Goal: Feedback & Contribution: Submit feedback/report problem

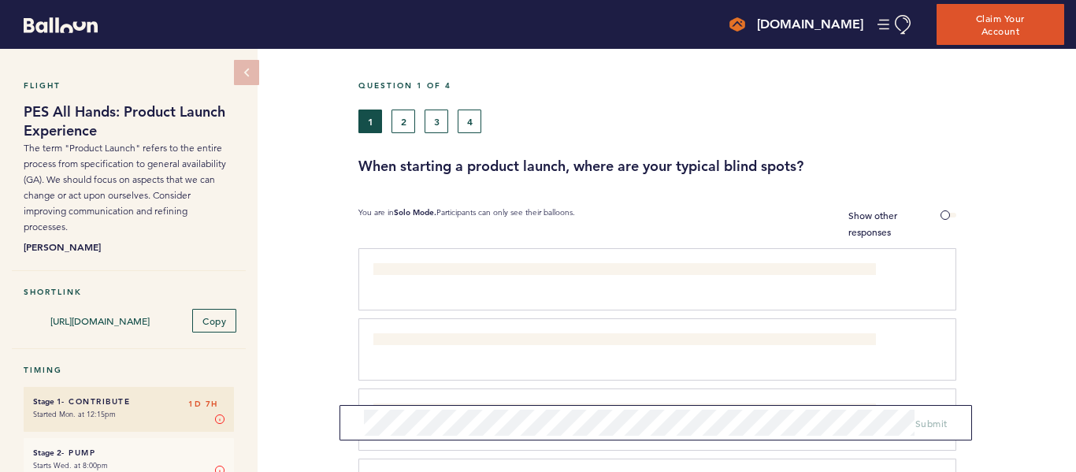
scroll to position [107, 0]
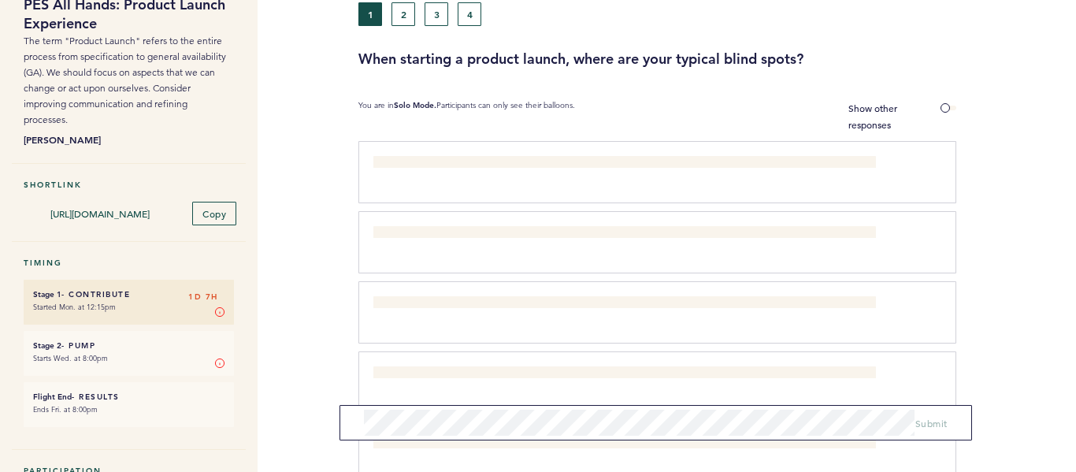
click at [589, 181] on div "What the GA date is and why it was chosen. clear submit" at bounding box center [658, 172] width 598 height 62
click at [593, 166] on p "What the GA date is and why it was chosen." at bounding box center [625, 164] width 503 height 16
click at [430, 101] on b "Solo Mode." at bounding box center [415, 105] width 43 height 10
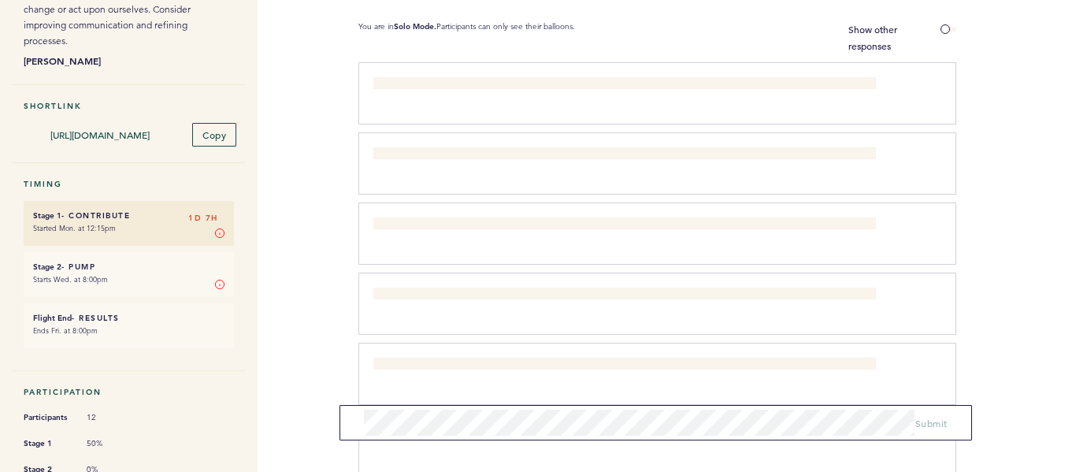
scroll to position [0, 0]
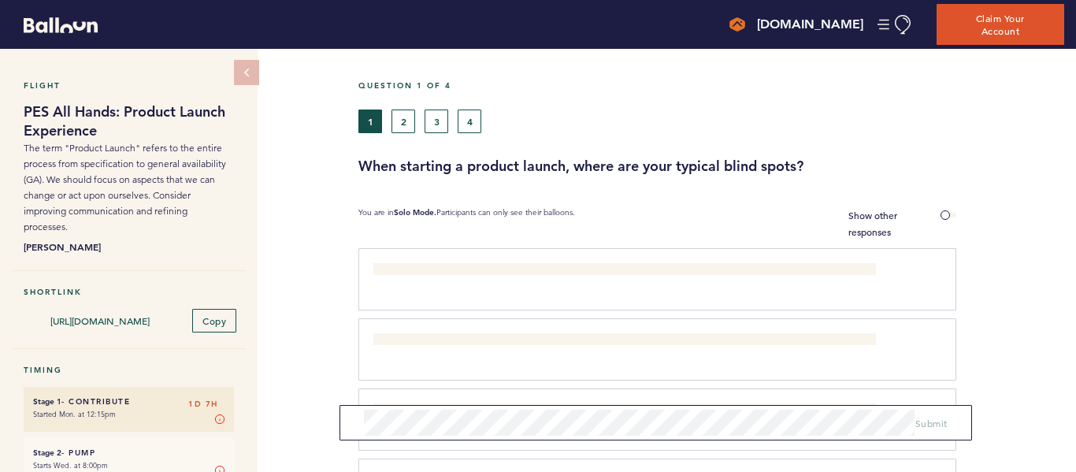
click at [435, 209] on b "Solo Mode." at bounding box center [415, 212] width 43 height 10
click at [948, 213] on span at bounding box center [949, 215] width 16 height 5
click at [0, 0] on input "Show other responses" at bounding box center [0, 0] width 0 height 0
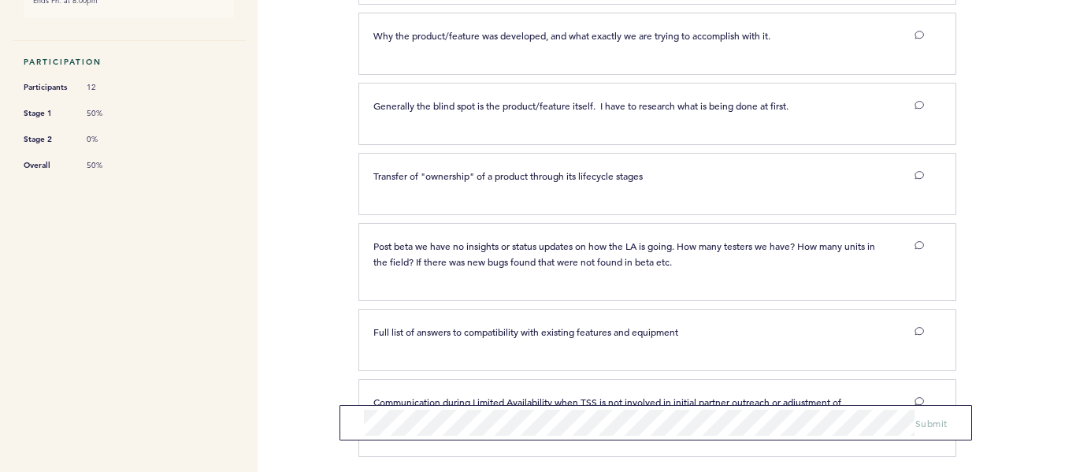
scroll to position [600, 0]
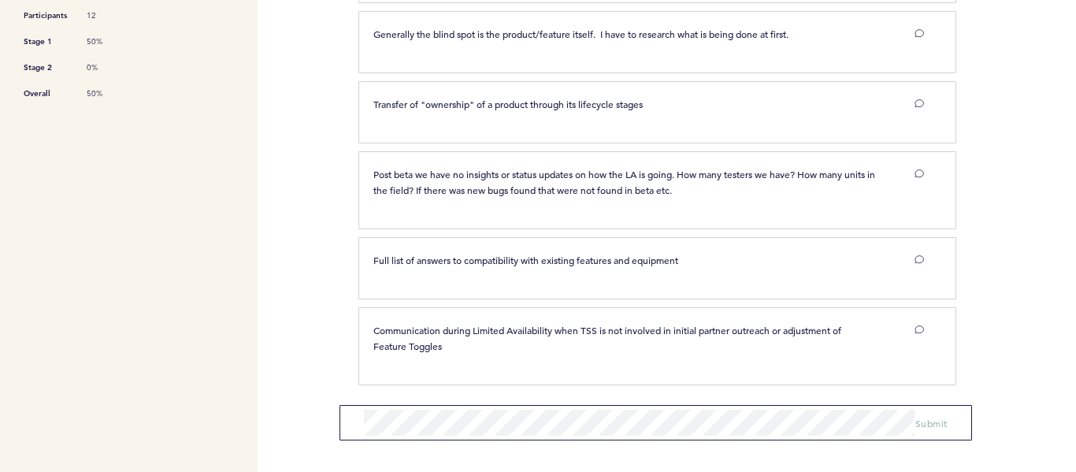
drag, startPoint x: 332, startPoint y: 100, endPoint x: 328, endPoint y: 188, distance: 88.3
click at [926, 415] on span "Submit" at bounding box center [932, 417] width 32 height 13
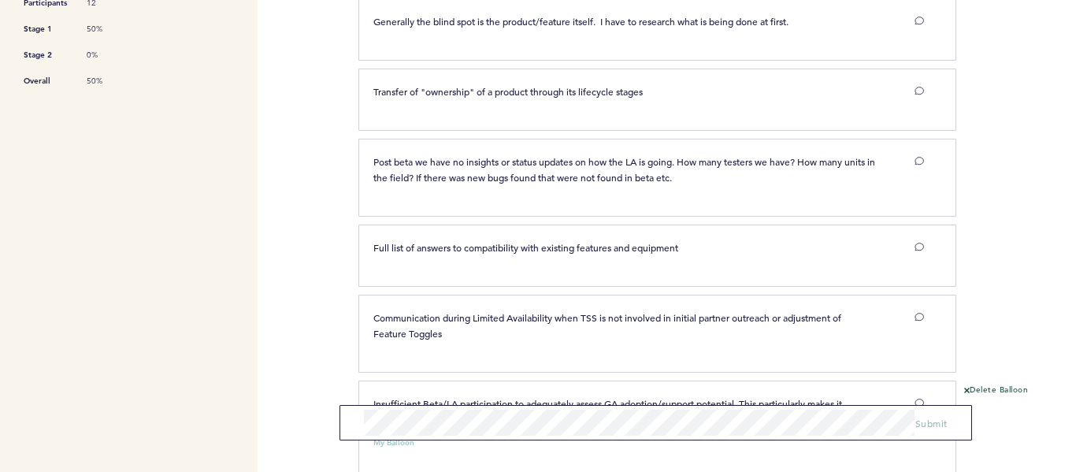
click at [319, 145] on div "[DOMAIN_NAME] [EMAIL_ADDRESS][DOMAIN_NAME] Team Domain: alarmcom Notification P…" at bounding box center [538, 236] width 1076 height 472
click at [409, 184] on span "Post beta we have no insights or status updates on how the LA is going. How man…" at bounding box center [626, 169] width 504 height 28
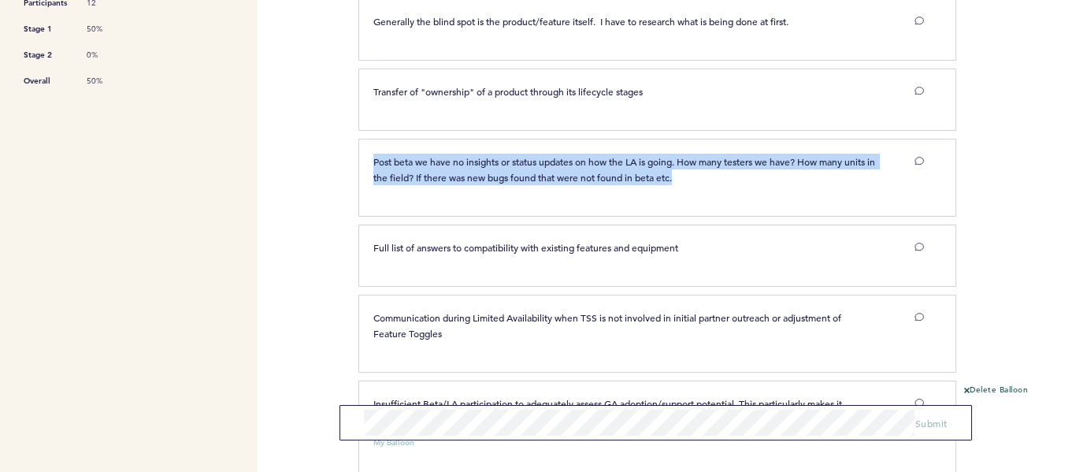
click at [409, 184] on span "Post beta we have no insights or status updates on how the LA is going. How man…" at bounding box center [626, 169] width 504 height 28
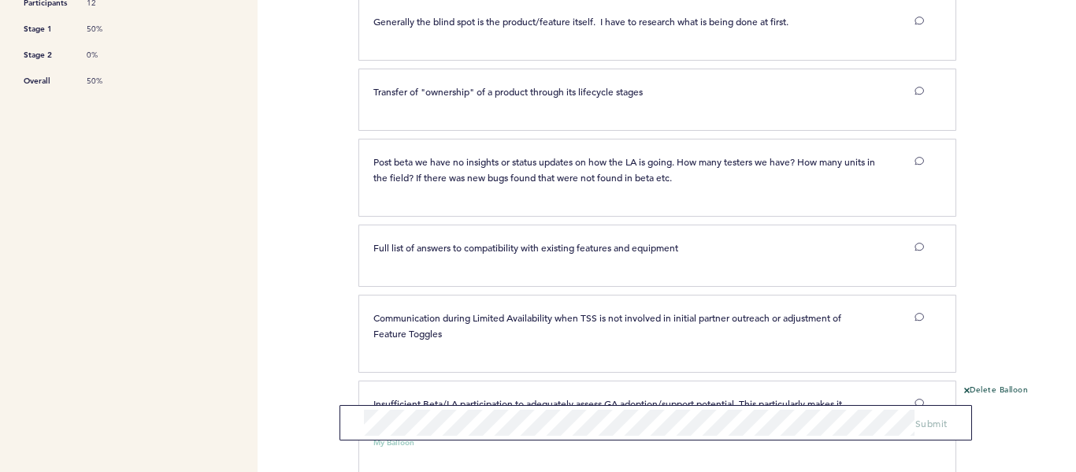
click at [312, 143] on div "[DOMAIN_NAME] [EMAIL_ADDRESS][DOMAIN_NAME] Team Domain: alarmcom Notification P…" at bounding box center [538, 236] width 1076 height 472
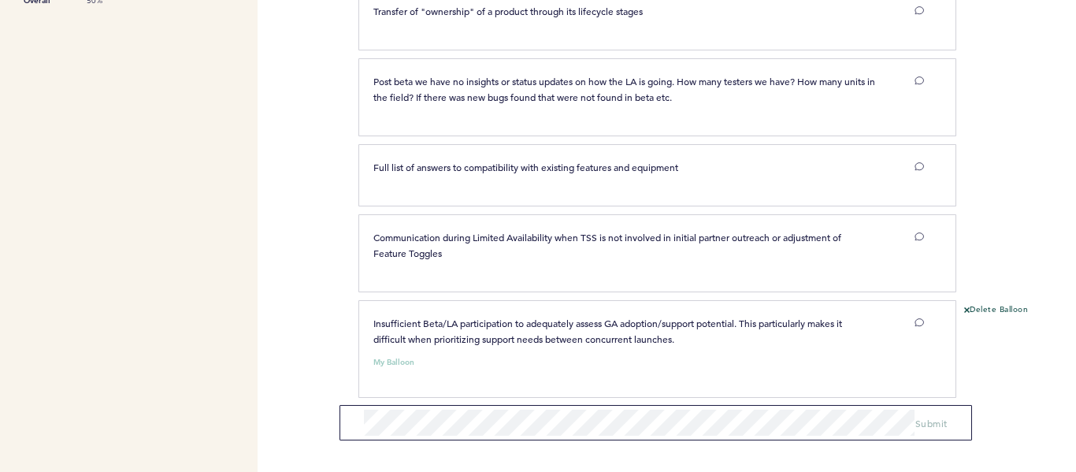
scroll to position [706, 0]
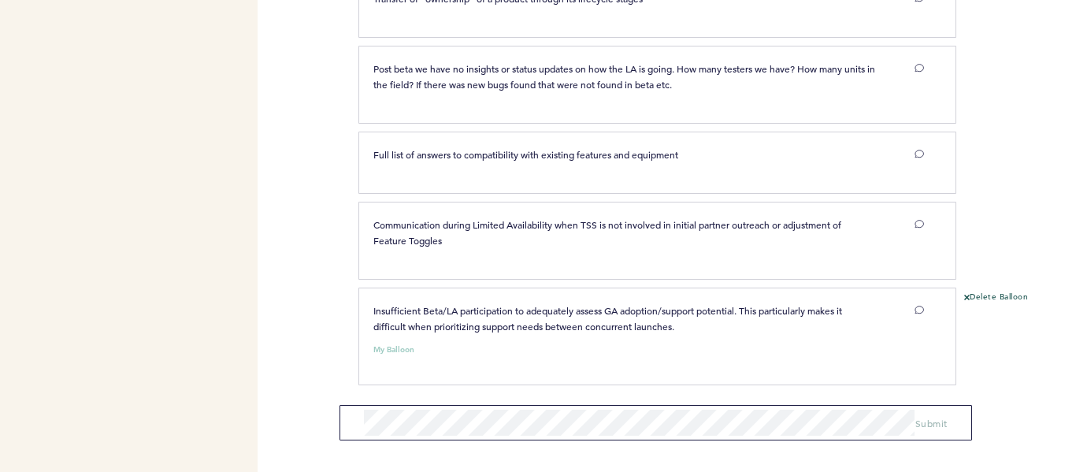
drag, startPoint x: 323, startPoint y: 102, endPoint x: 326, endPoint y: 144, distance: 41.9
drag, startPoint x: 340, startPoint y: 111, endPoint x: 345, endPoint y: 147, distance: 35.9
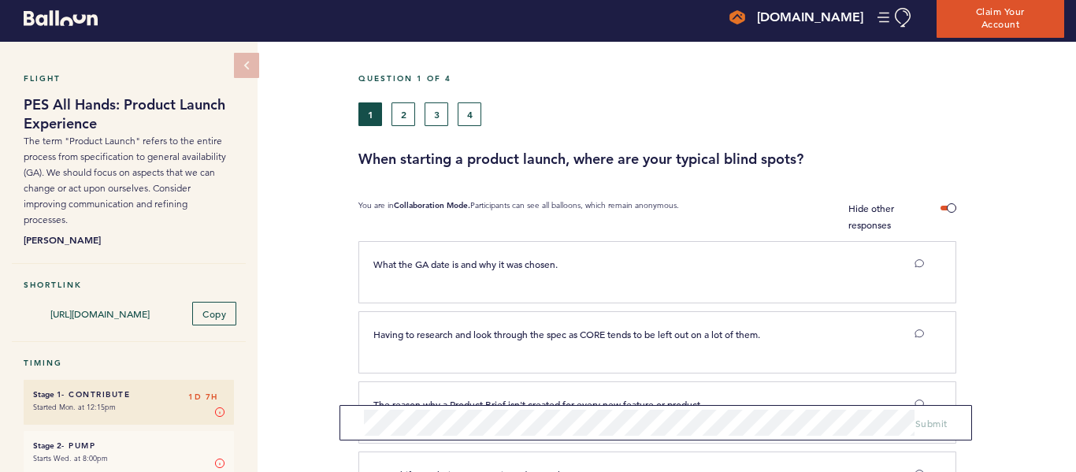
scroll to position [0, 0]
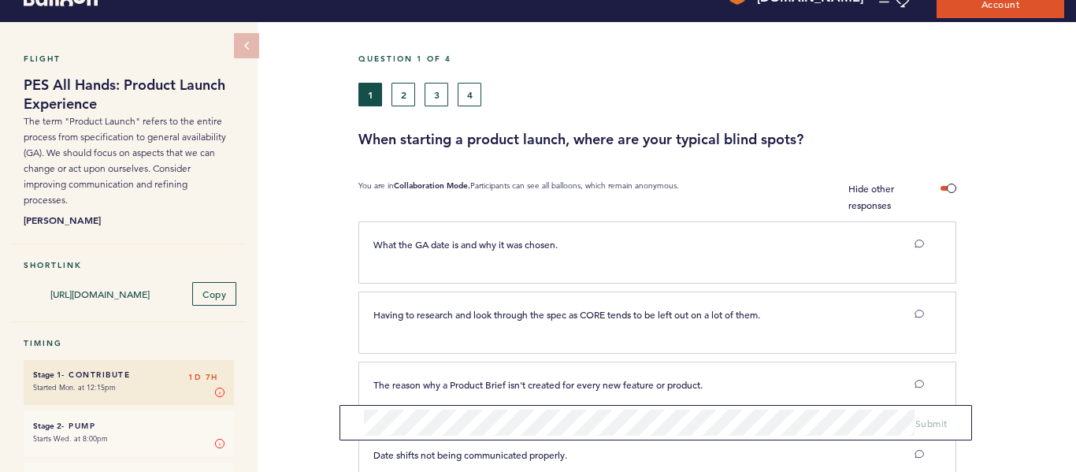
drag, startPoint x: 321, startPoint y: 206, endPoint x: 322, endPoint y: 234, distance: 28.4
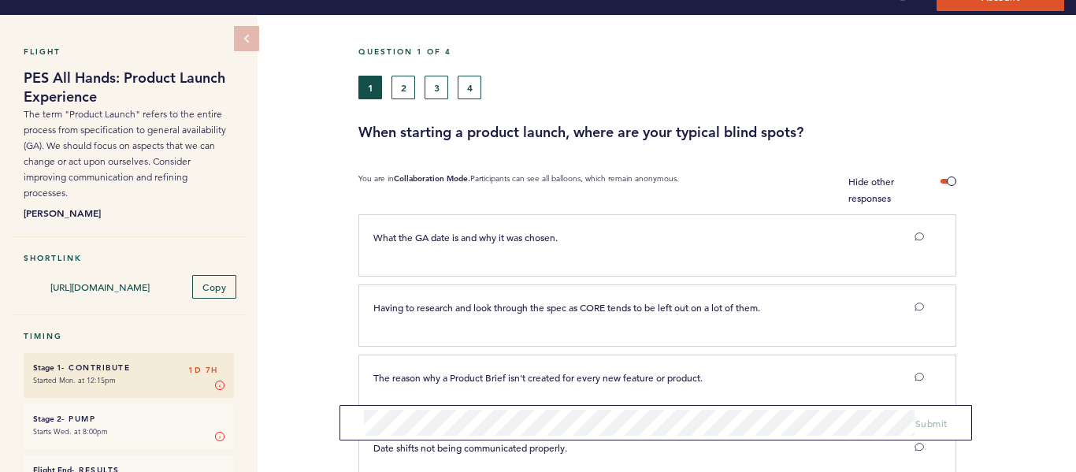
click at [323, 214] on div "Flight PES All Hands: Product Launch Experience The term "Product Launch" refer…" at bounding box center [538, 226] width 1076 height 423
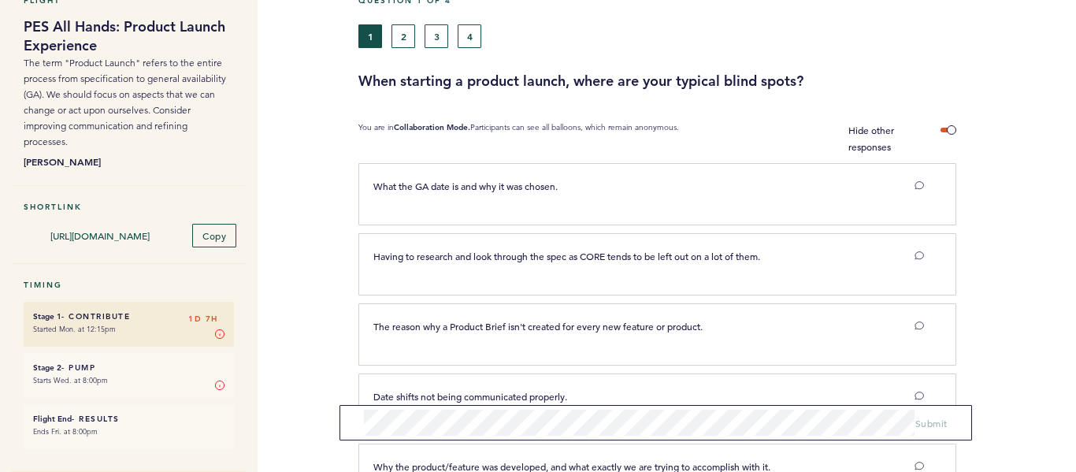
drag, startPoint x: 1011, startPoint y: 102, endPoint x: 1011, endPoint y: 128, distance: 26.0
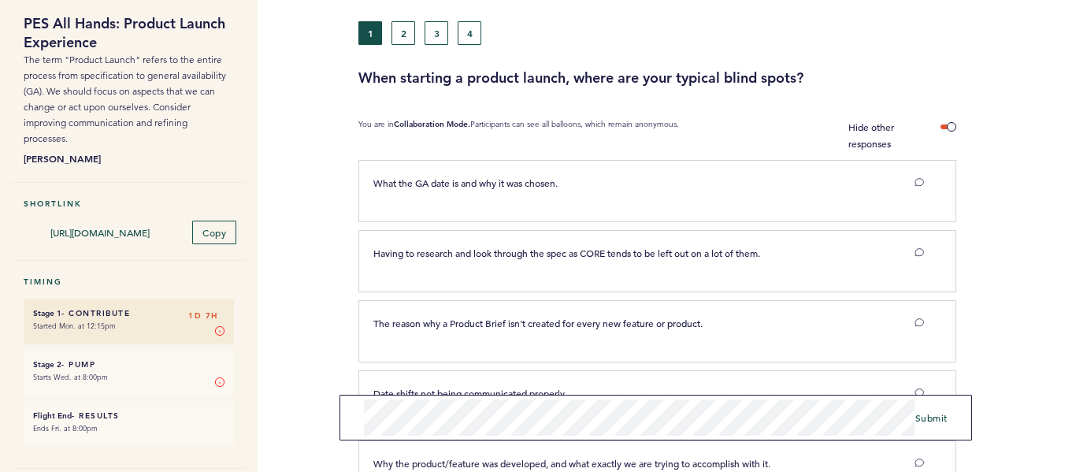
click at [33, 249] on div "Flight PES All Hands: Product Launch Experience The term "Product Launch" refer…" at bounding box center [538, 172] width 1076 height 423
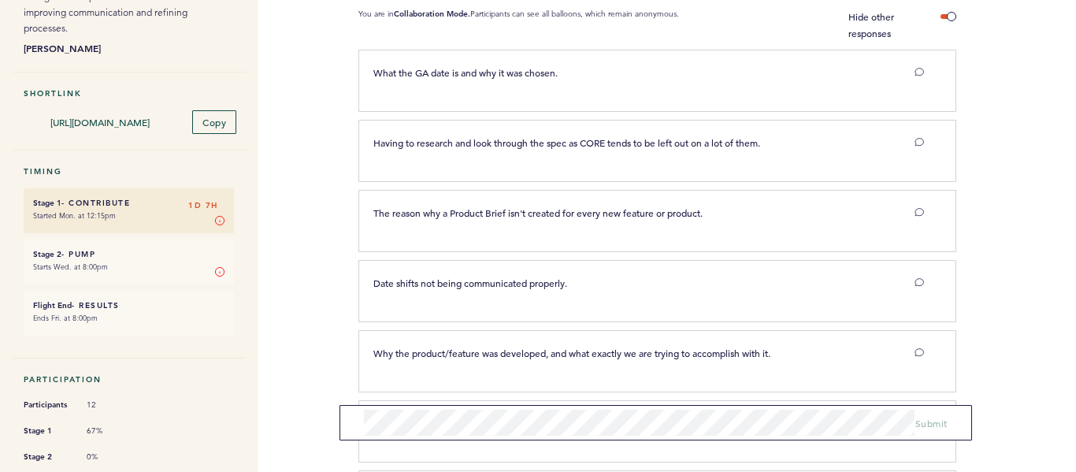
scroll to position [246, 0]
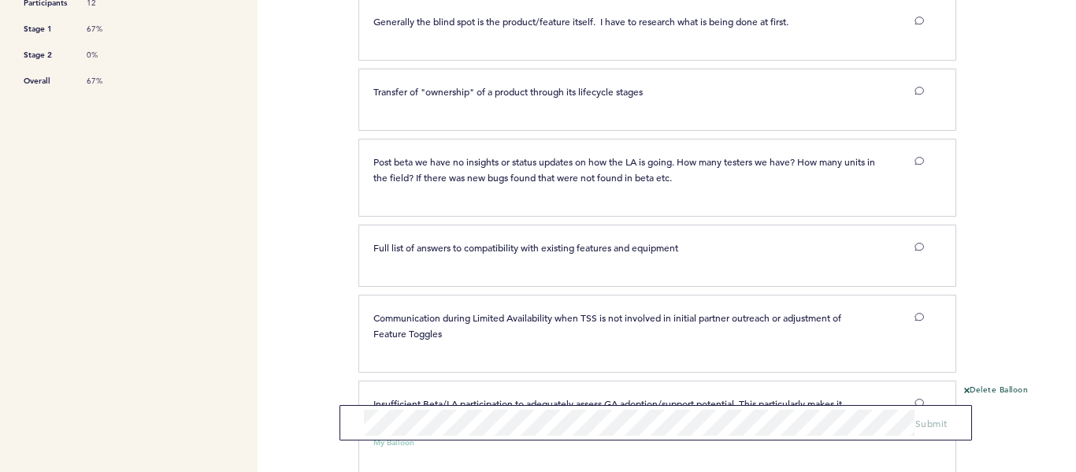
drag, startPoint x: 299, startPoint y: 118, endPoint x: 301, endPoint y: 132, distance: 13.5
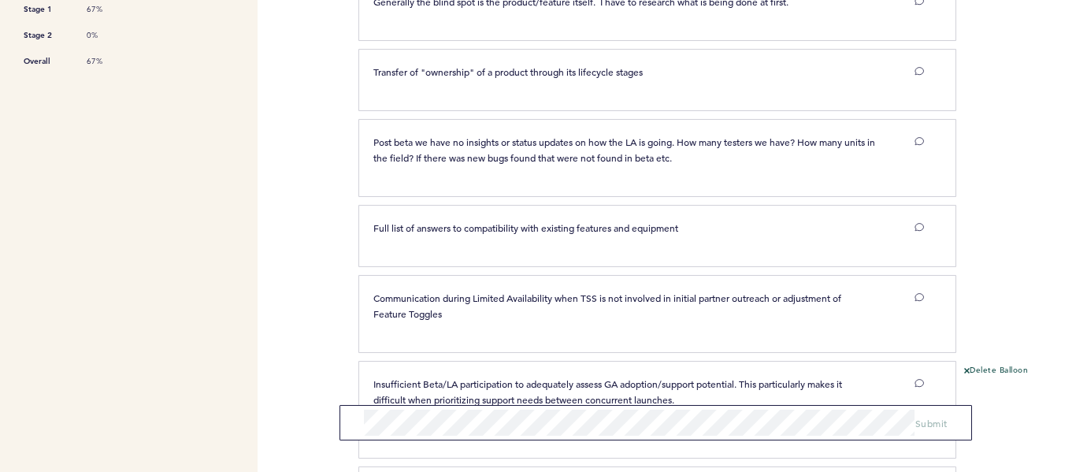
scroll to position [627, 0]
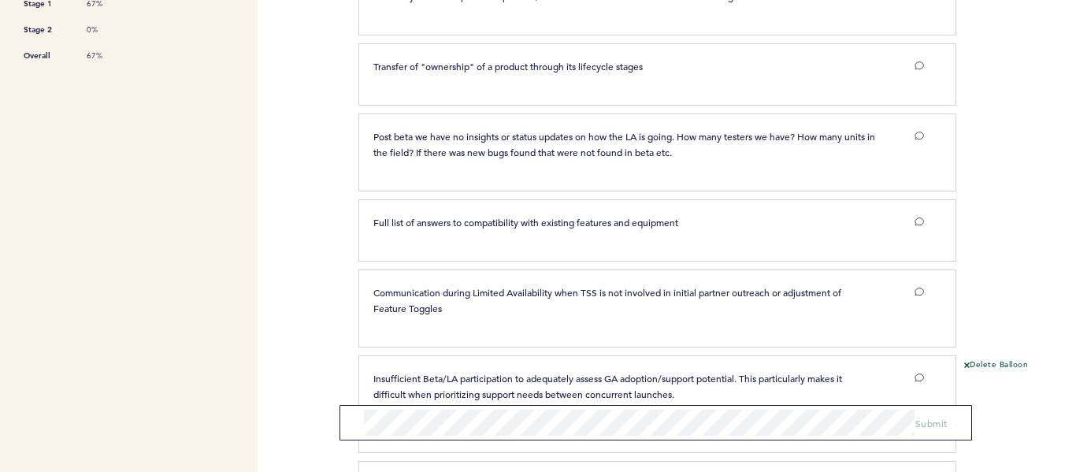
drag, startPoint x: 301, startPoint y: 110, endPoint x: 304, endPoint y: 131, distance: 20.7
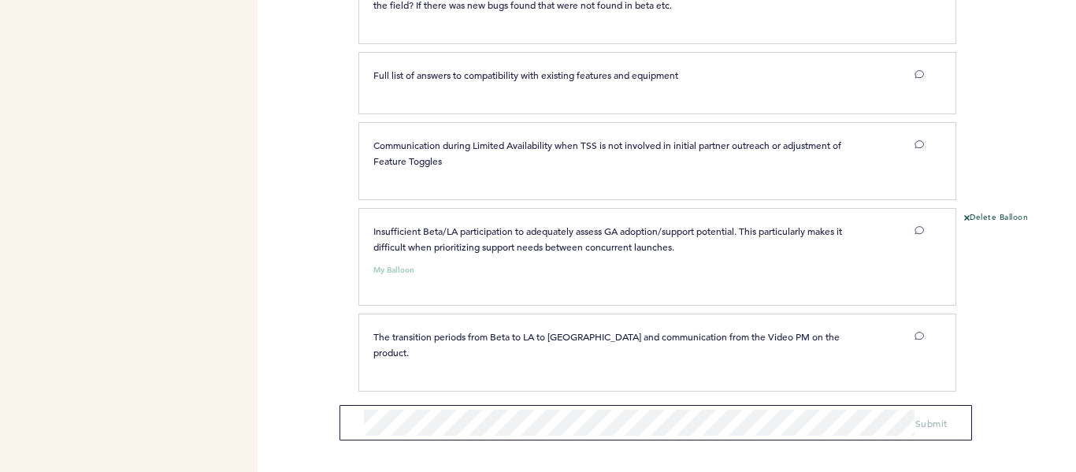
scroll to position [776, 0]
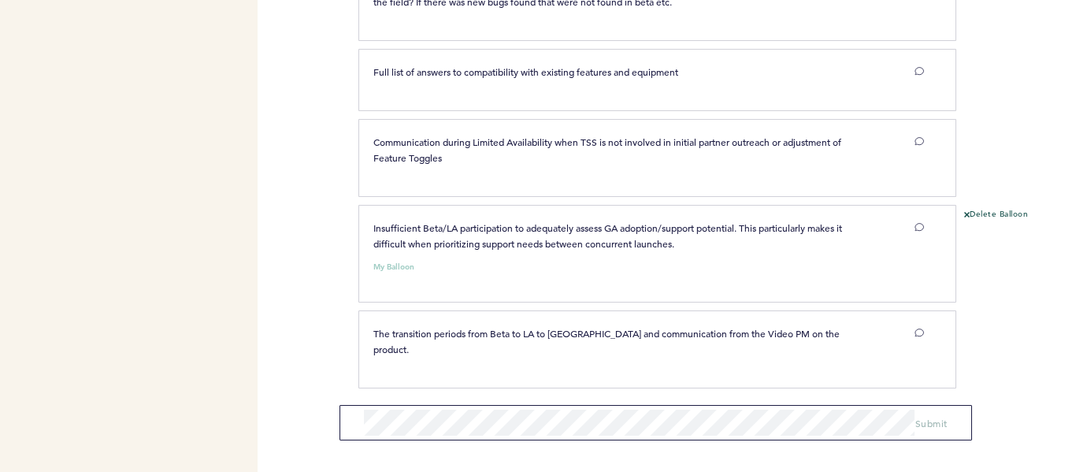
drag, startPoint x: 334, startPoint y: 77, endPoint x: 344, endPoint y: 115, distance: 39.0
drag, startPoint x: 332, startPoint y: 74, endPoint x: 338, endPoint y: 99, distance: 25.2
click at [505, 78] on span "Full list of answers to compatibility with existing features and equipment" at bounding box center [526, 71] width 305 height 13
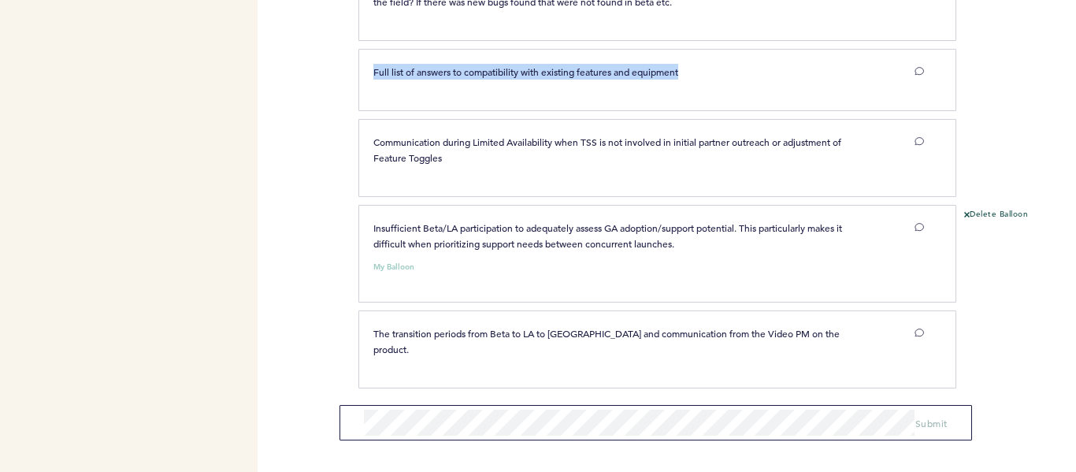
click at [505, 78] on span "Full list of answers to compatibility with existing features and equipment" at bounding box center [526, 71] width 305 height 13
copy div "Full list of answers to compatibility with existing features and equipment clea…"
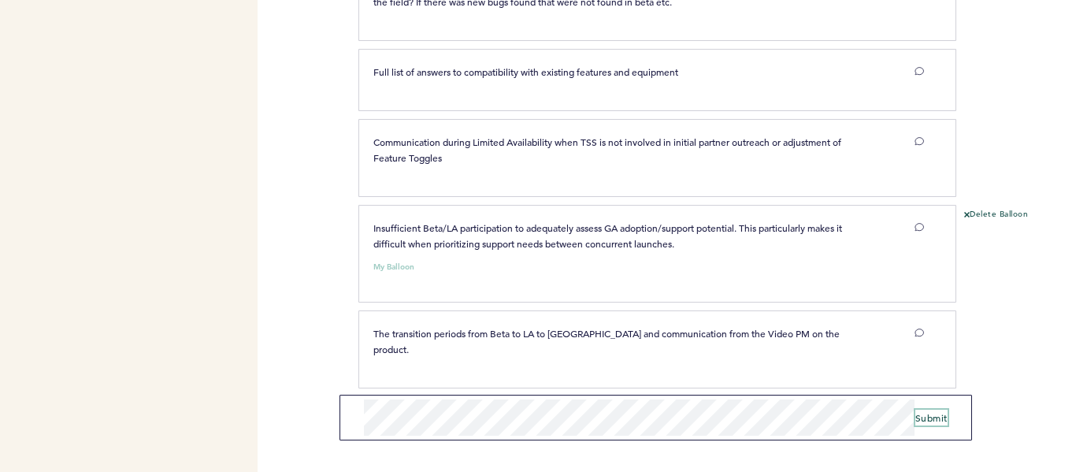
click at [931, 417] on span "Submit" at bounding box center [932, 417] width 32 height 13
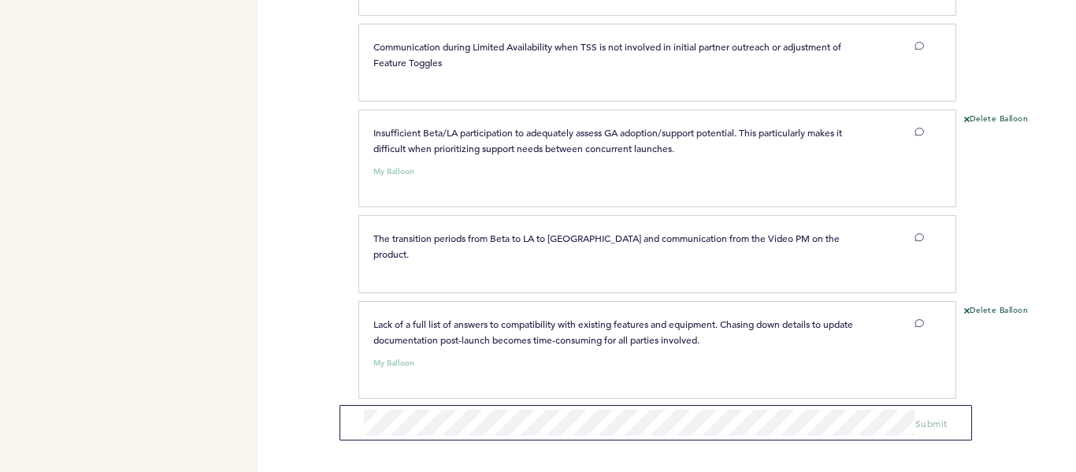
scroll to position [882, 0]
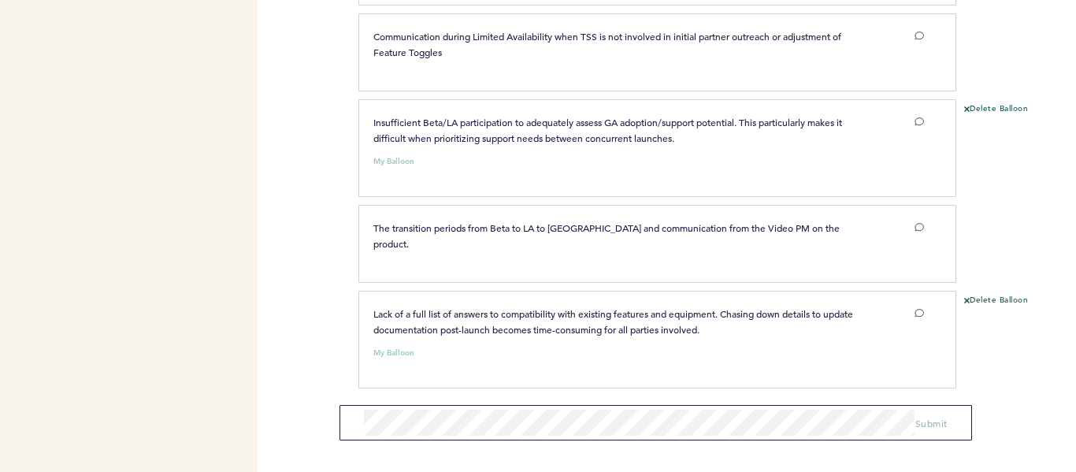
drag, startPoint x: 242, startPoint y: 173, endPoint x: 243, endPoint y: 219, distance: 46.5
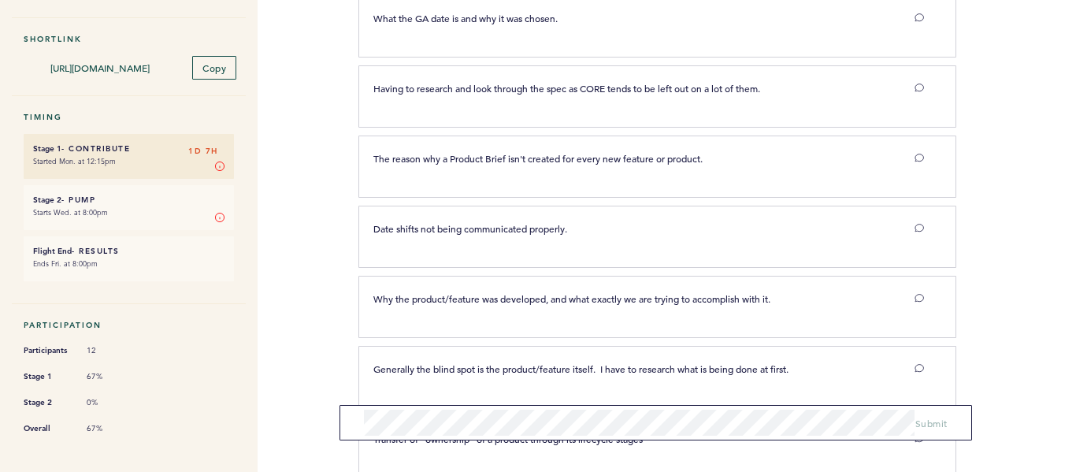
scroll to position [0, 0]
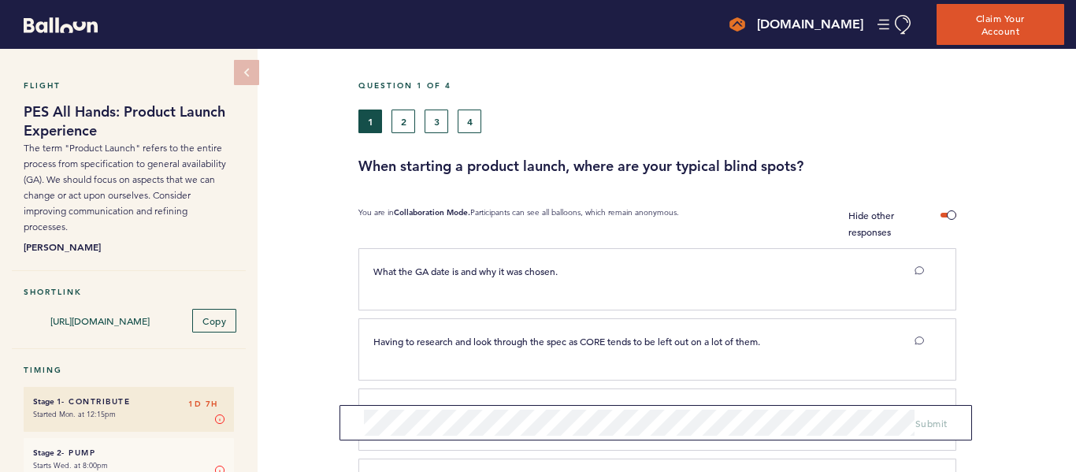
drag, startPoint x: 229, startPoint y: 270, endPoint x: 214, endPoint y: 132, distance: 138.8
click at [330, 220] on div "Flight PES All Hands: Product Launch Experience The term "Product Launch" refer…" at bounding box center [538, 260] width 1076 height 423
click at [408, 119] on button "2" at bounding box center [404, 122] width 24 height 24
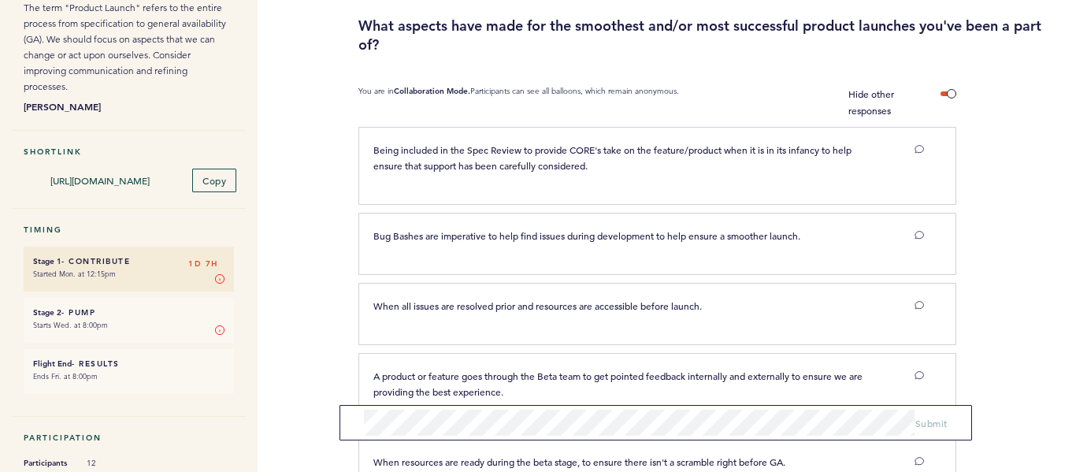
drag, startPoint x: 327, startPoint y: 126, endPoint x: 331, endPoint y: 139, distance: 14.0
click at [309, 174] on div "Flight PES All Hands: Product Launch Experience The term "Product Launch" refer…" at bounding box center [538, 119] width 1076 height 423
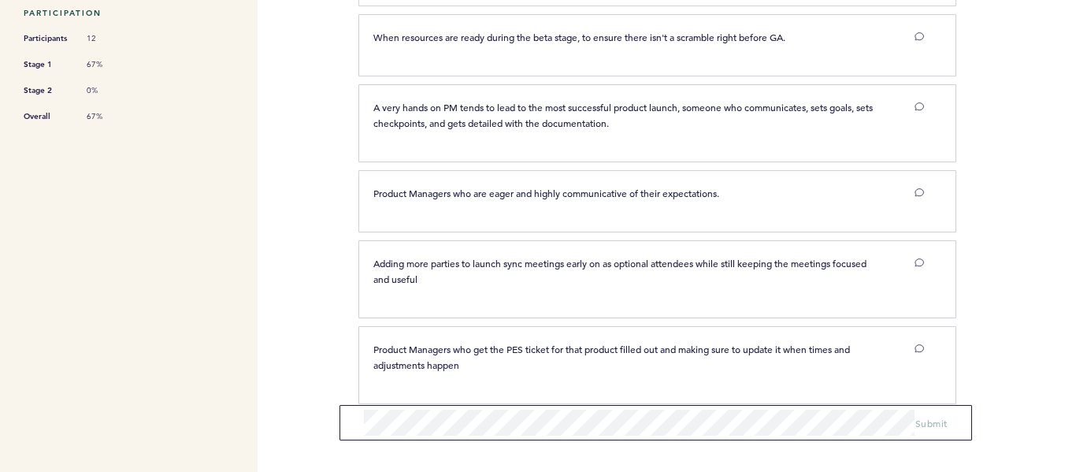
scroll to position [581, 0]
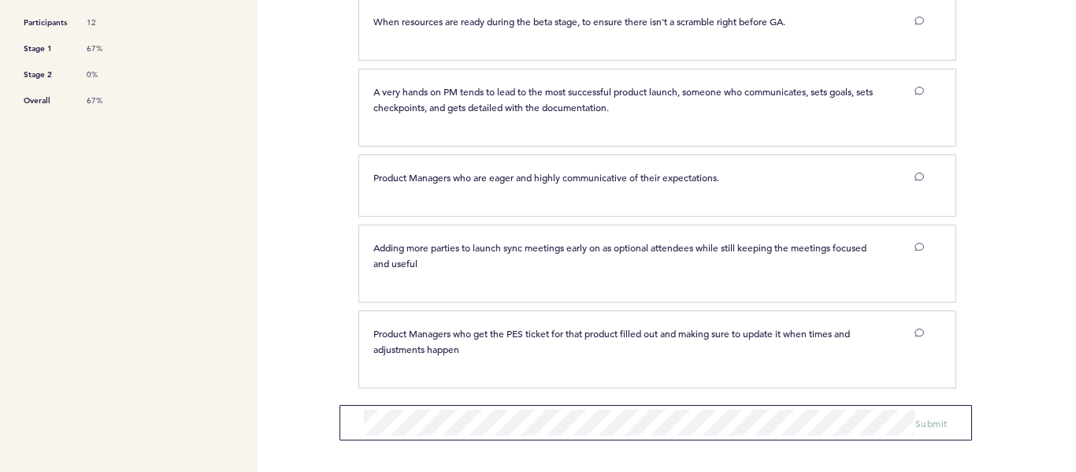
drag, startPoint x: 308, startPoint y: 191, endPoint x: 310, endPoint y: 249, distance: 57.6
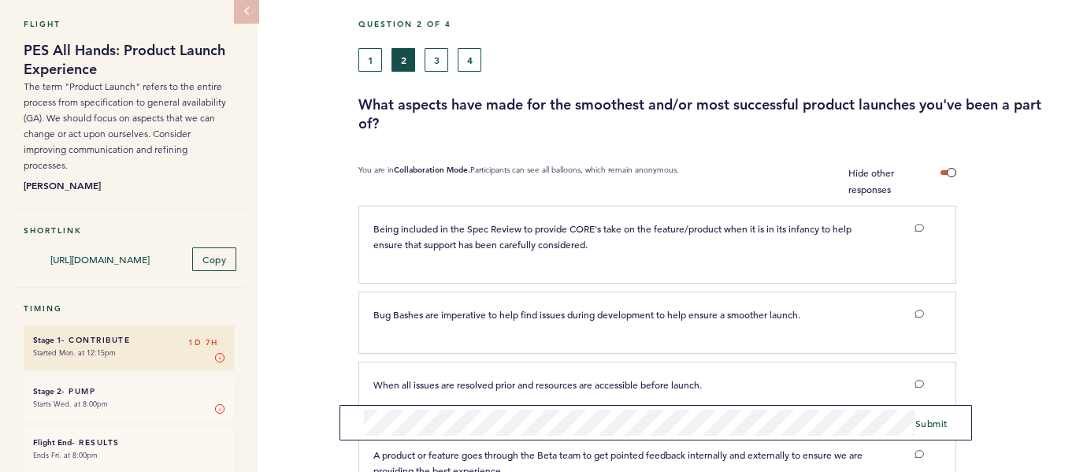
scroll to position [0, 0]
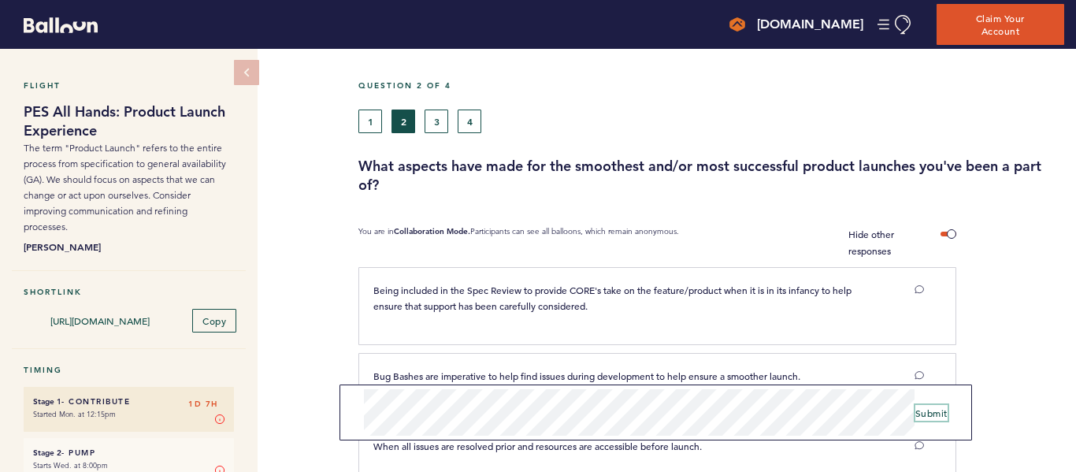
click at [936, 410] on span "Submit" at bounding box center [932, 413] width 32 height 13
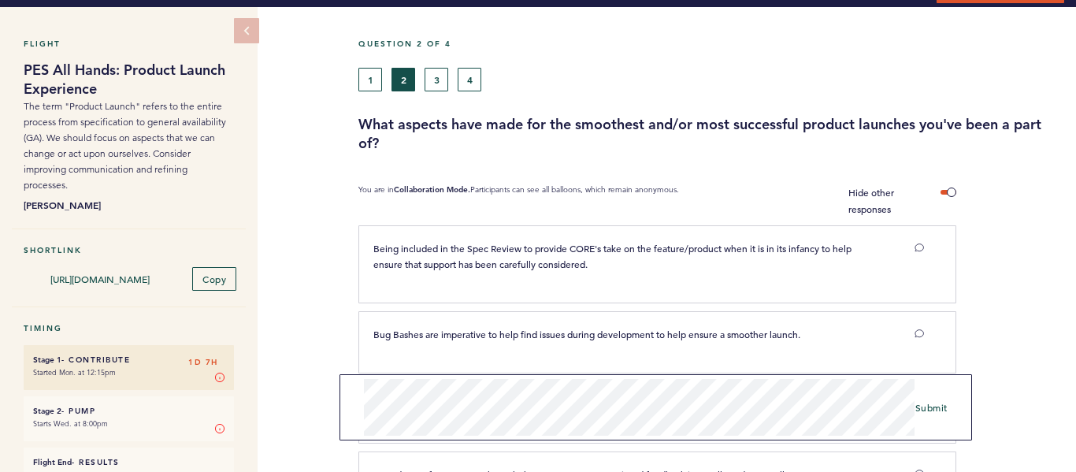
scroll to position [79, 0]
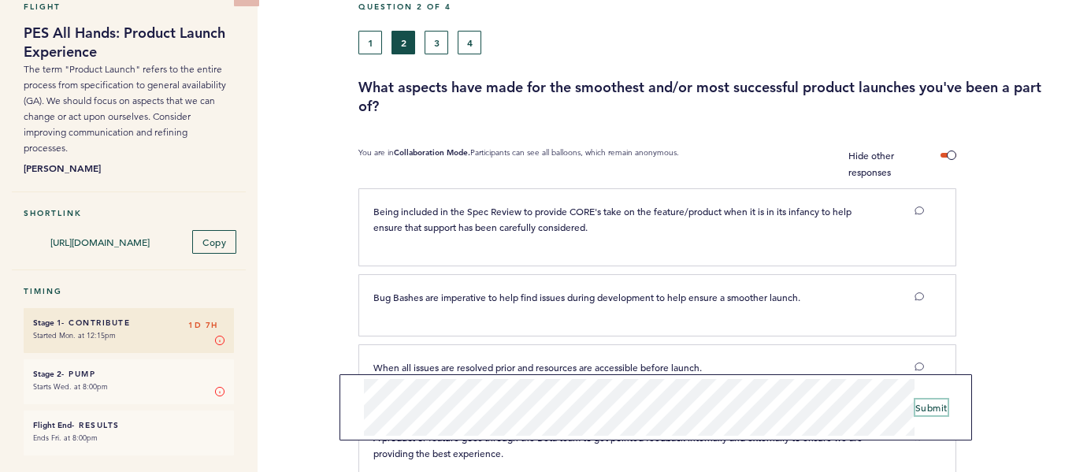
click at [943, 406] on span "Submit" at bounding box center [932, 407] width 32 height 13
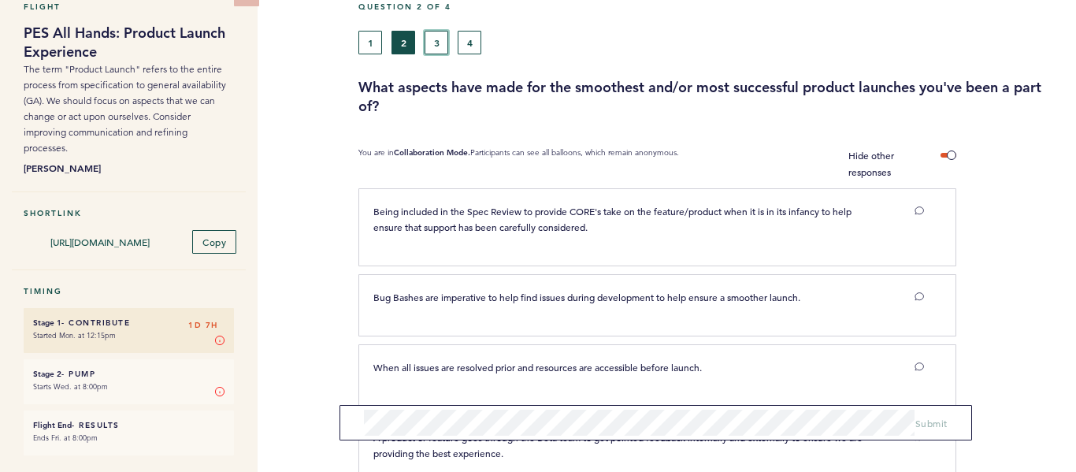
click at [437, 38] on button "3" at bounding box center [437, 43] width 24 height 24
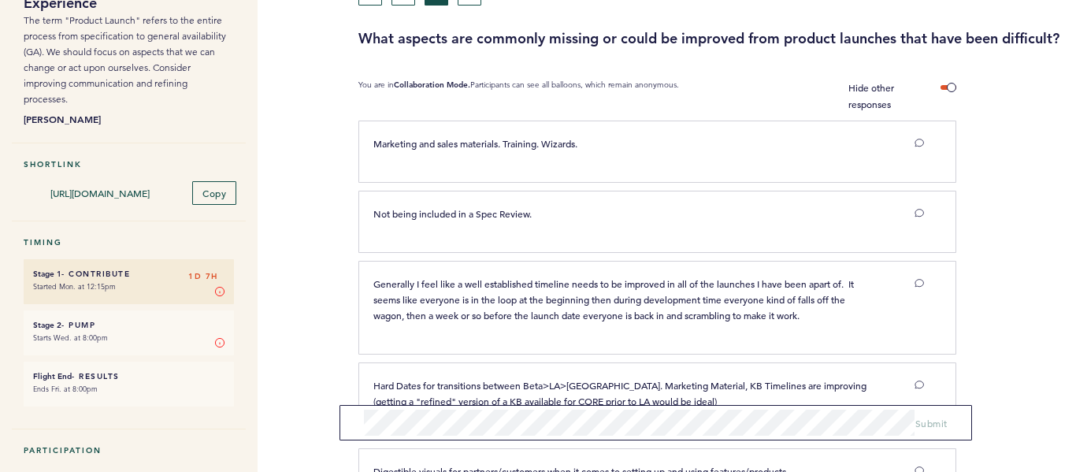
scroll to position [133, 0]
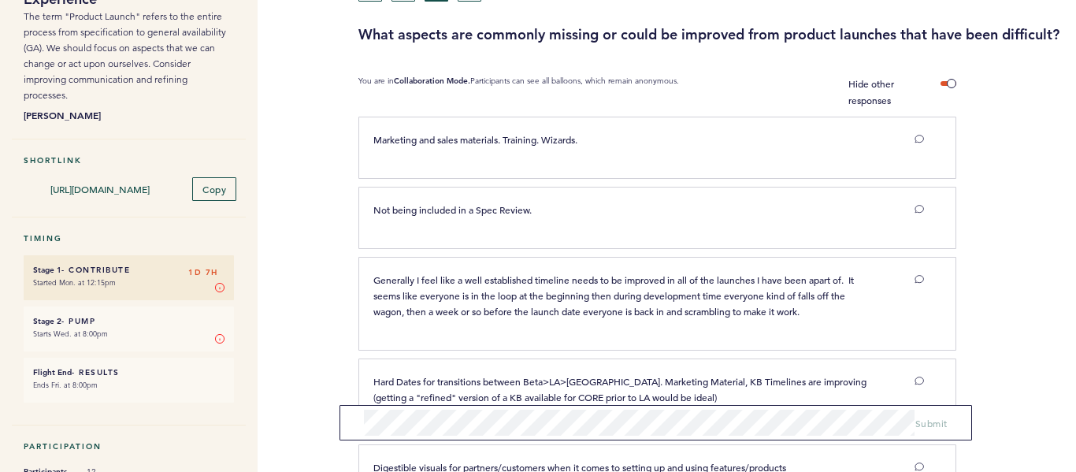
drag, startPoint x: 297, startPoint y: 132, endPoint x: 297, endPoint y: 149, distance: 17.3
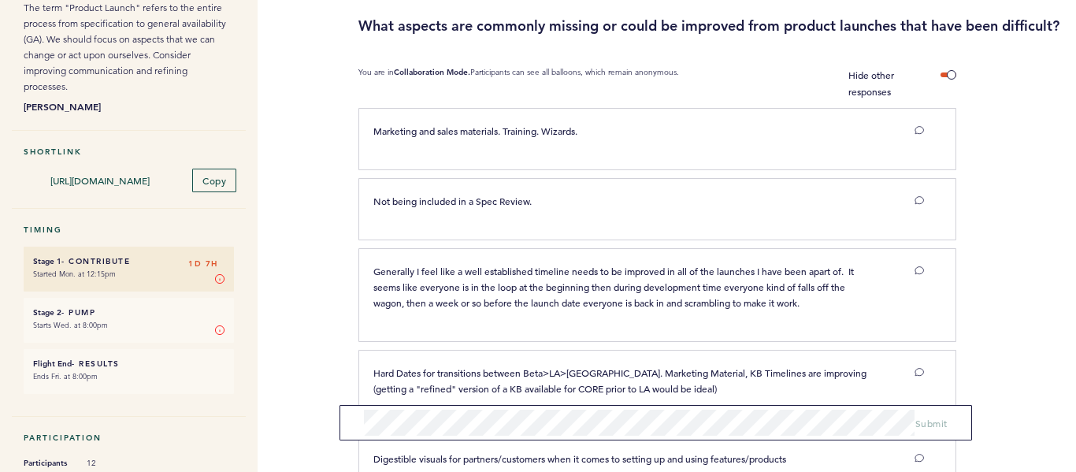
scroll to position [142, 0]
click at [292, 111] on div "Flight PES All Hands: Product Launch Experience The term "Product Launch" refer…" at bounding box center [538, 118] width 1076 height 423
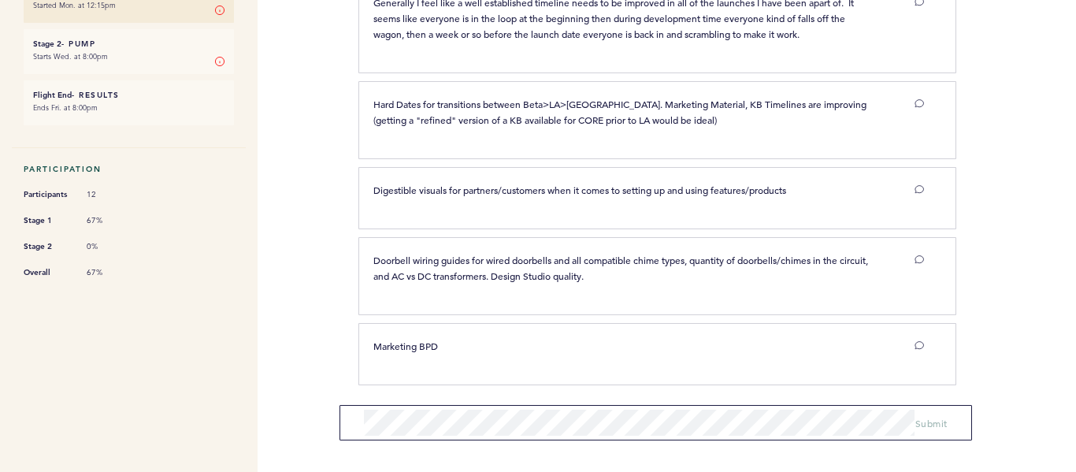
scroll to position [425, 0]
drag, startPoint x: 1019, startPoint y: 113, endPoint x: 1019, endPoint y: 213, distance: 99.3
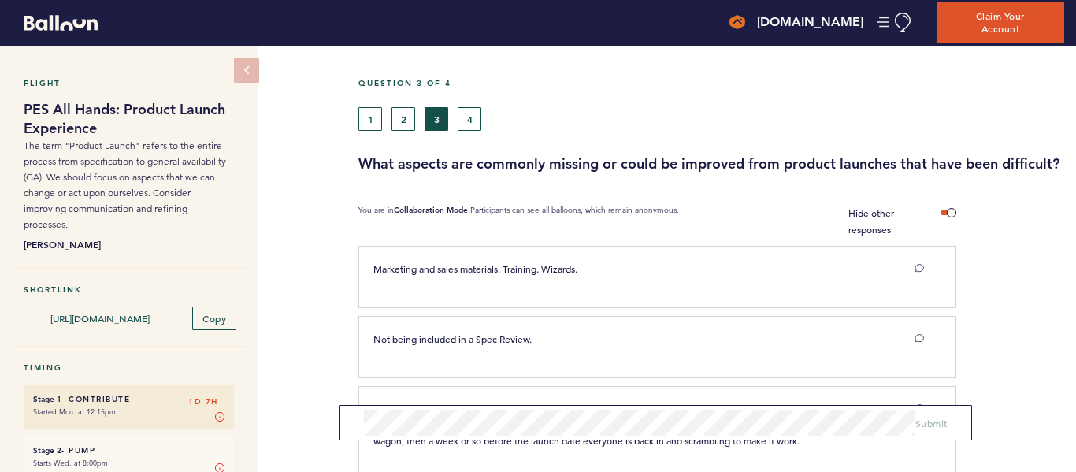
scroll to position [0, 0]
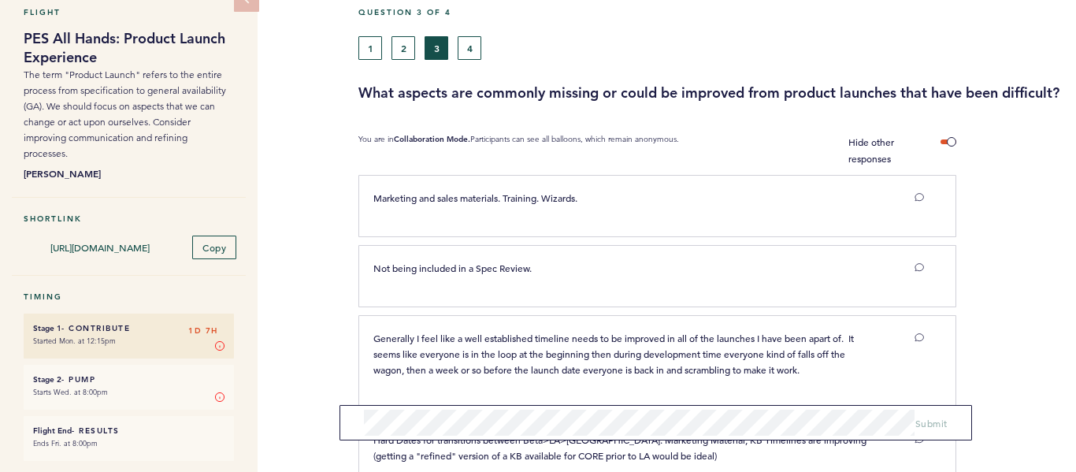
drag, startPoint x: 310, startPoint y: 191, endPoint x: 303, endPoint y: 227, distance: 36.2
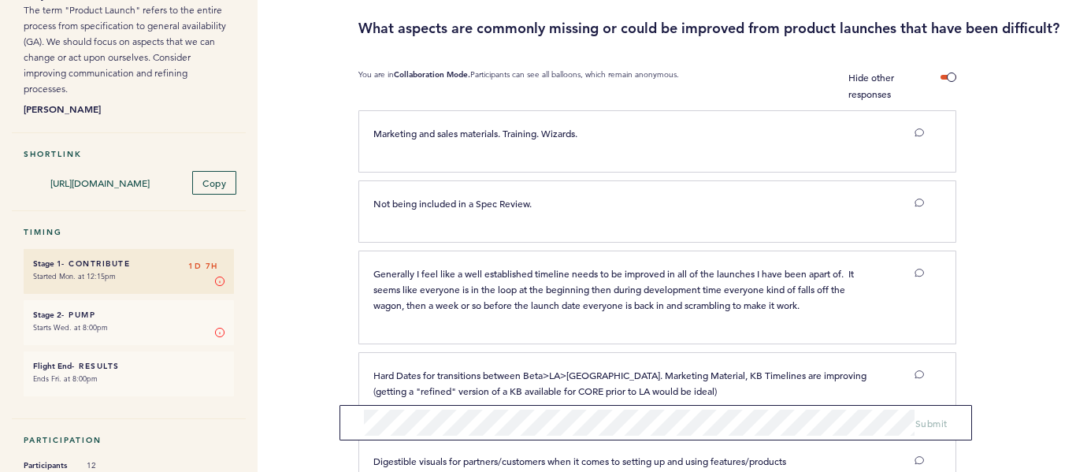
drag, startPoint x: 297, startPoint y: 191, endPoint x: 298, endPoint y: 225, distance: 33.1
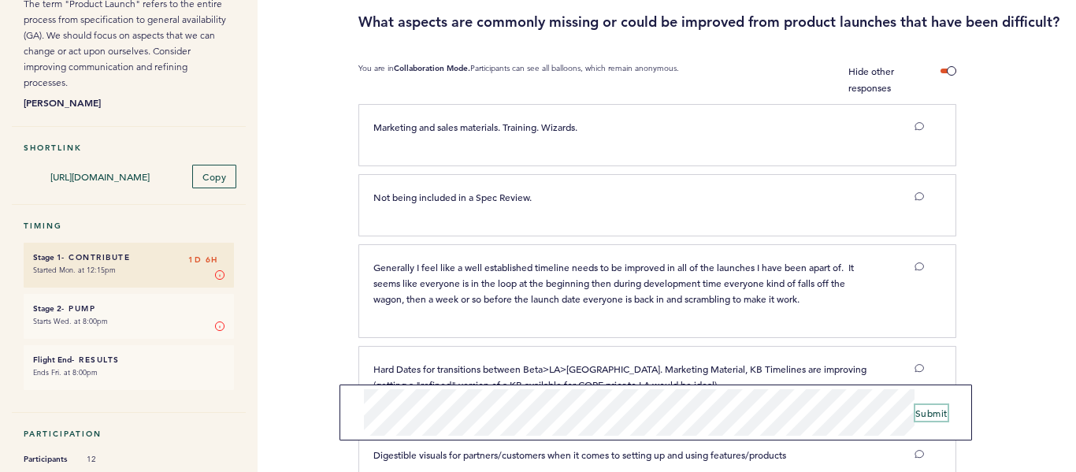
click at [941, 415] on span "Submit" at bounding box center [932, 413] width 32 height 13
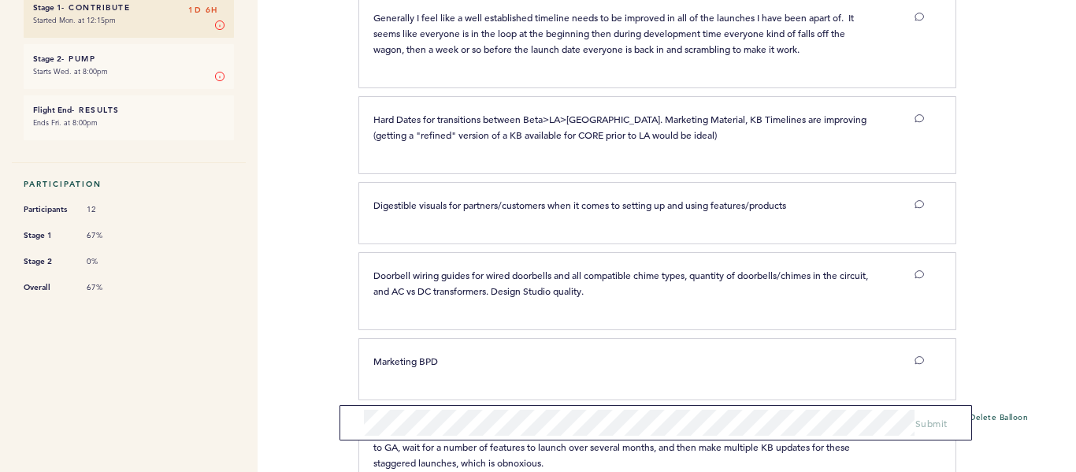
scroll to position [0, 0]
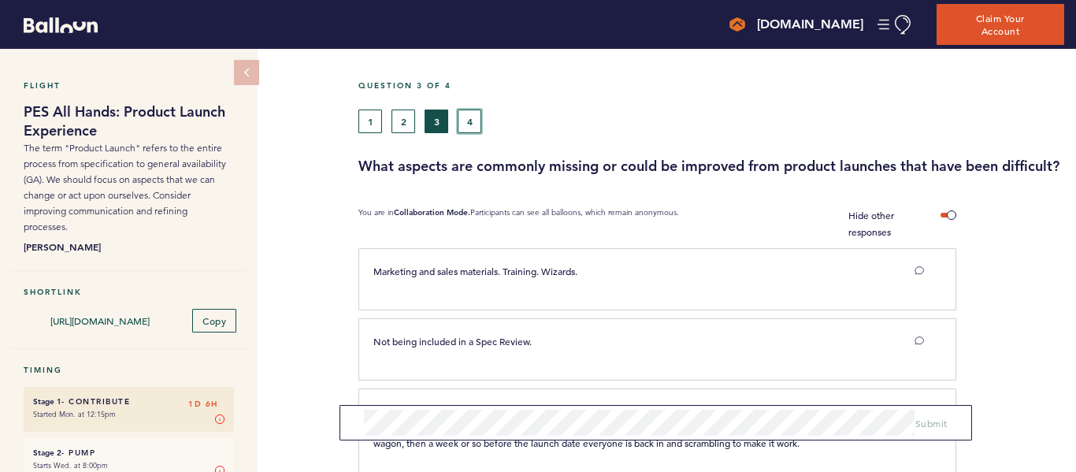
click at [467, 117] on button "4" at bounding box center [470, 122] width 24 height 24
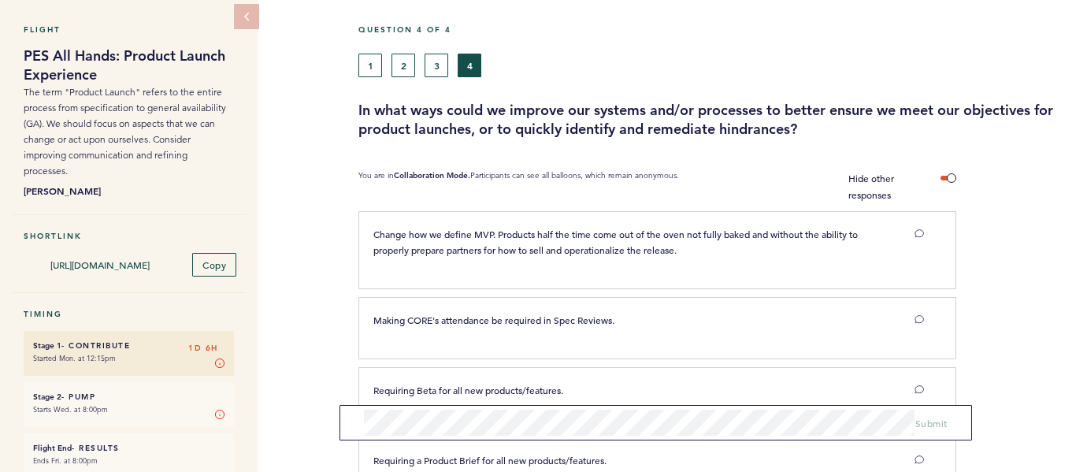
scroll to position [59, 0]
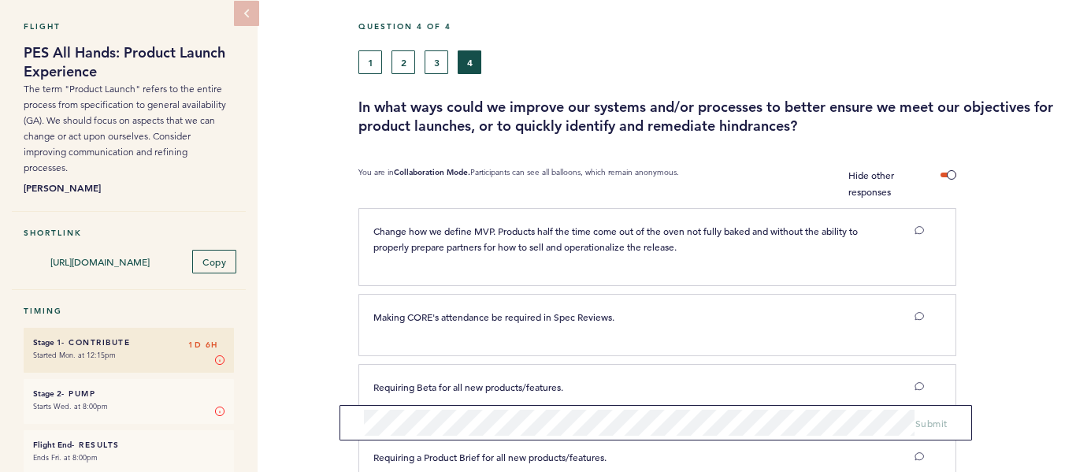
drag, startPoint x: 310, startPoint y: 155, endPoint x: 344, endPoint y: 162, distance: 33.7
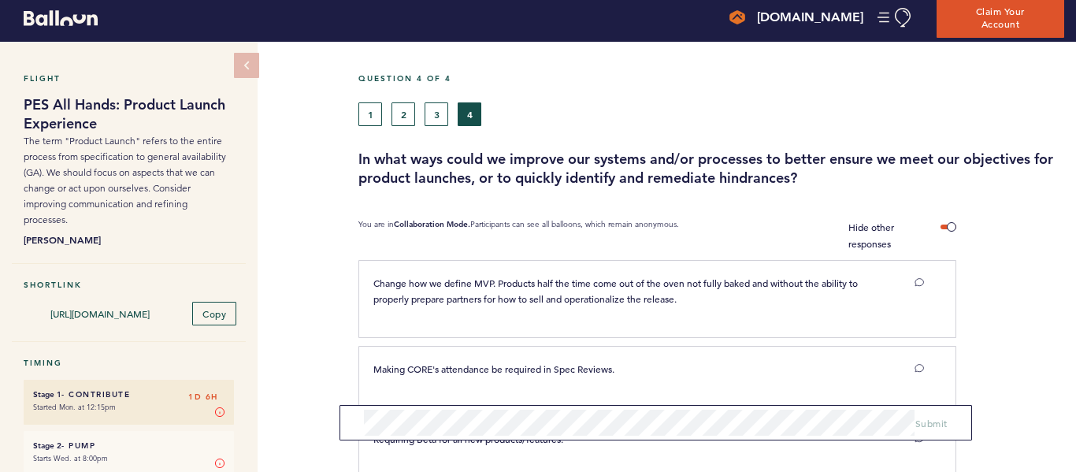
scroll to position [0, 0]
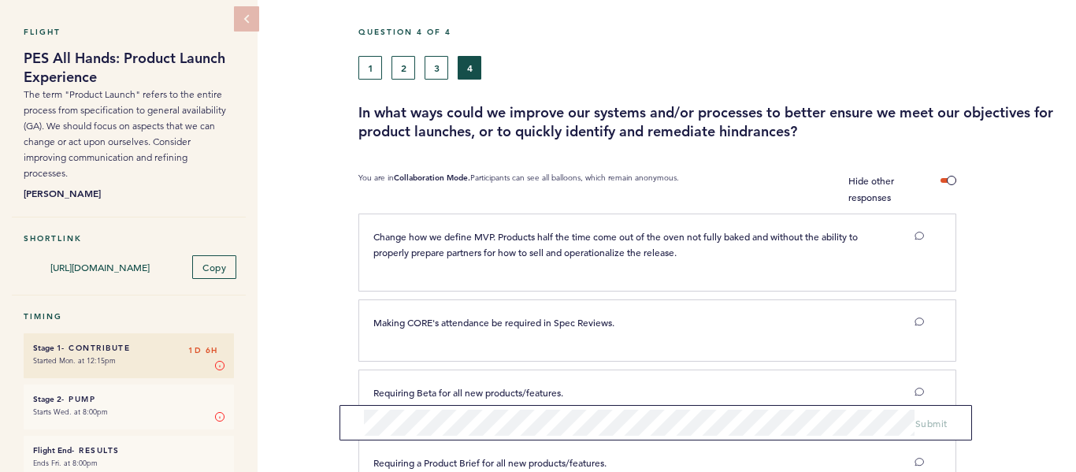
drag, startPoint x: 310, startPoint y: 140, endPoint x: 314, endPoint y: 151, distance: 11.0
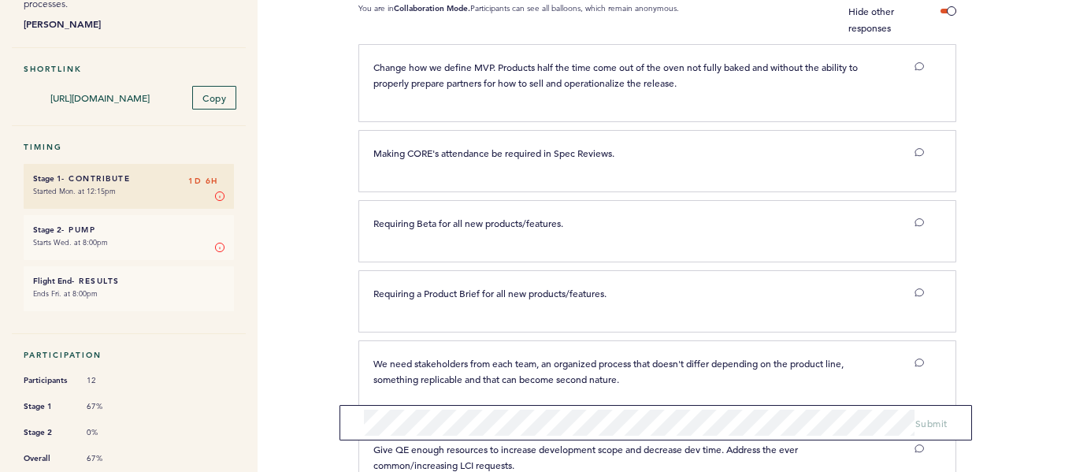
scroll to position [225, 0]
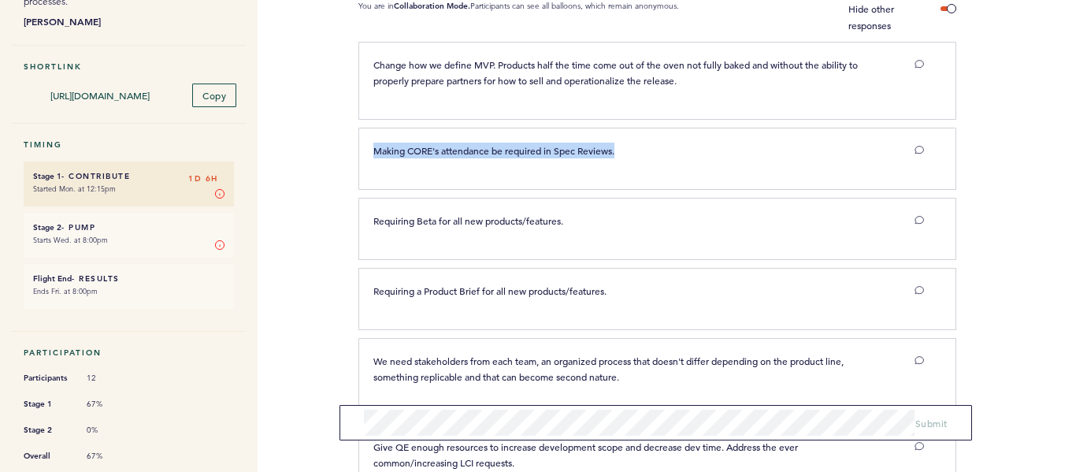
drag, startPoint x: 639, startPoint y: 150, endPoint x: 363, endPoint y: 144, distance: 275.9
click at [363, 144] on div "Making CORE's attendance be required in Spec Reviews." at bounding box center [625, 151] width 526 height 16
copy span "Making CORE's attendance be required in Spec Reviews."
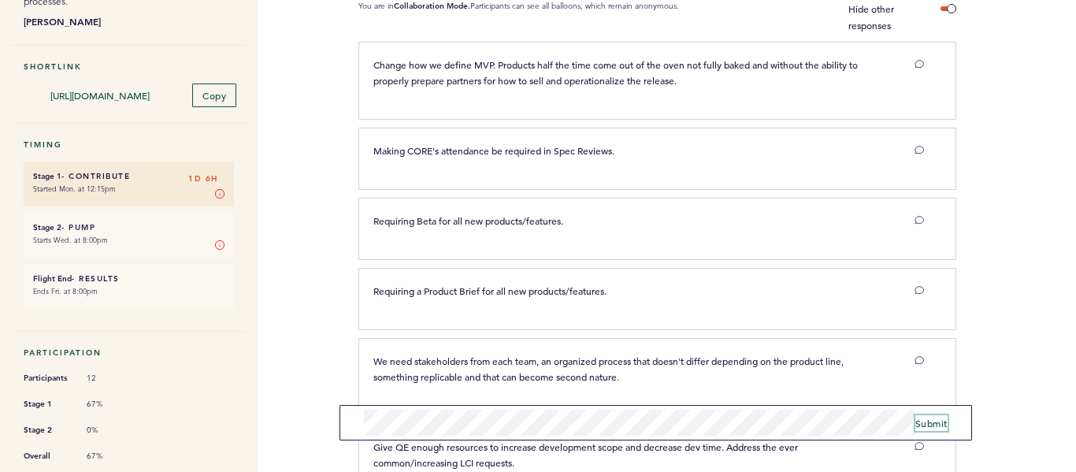
click at [939, 419] on span "Submit" at bounding box center [932, 423] width 32 height 13
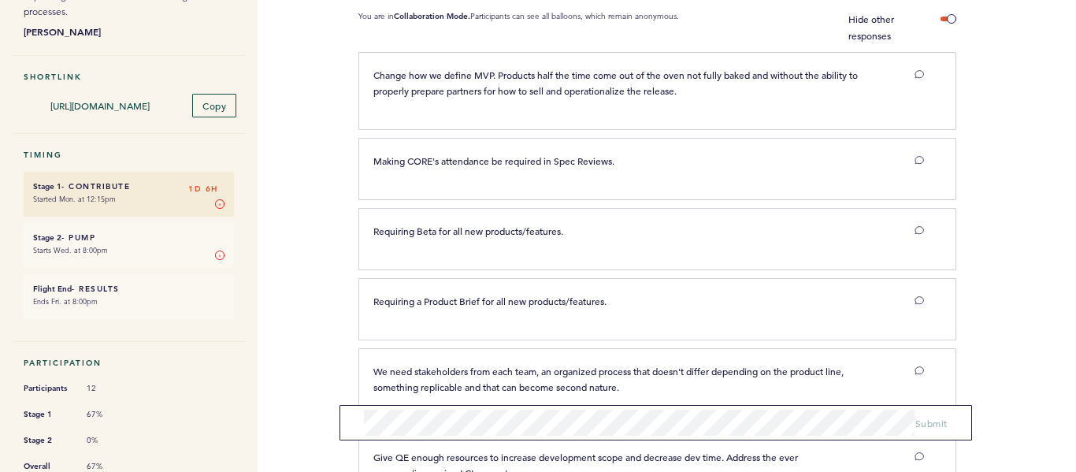
scroll to position [147, 0]
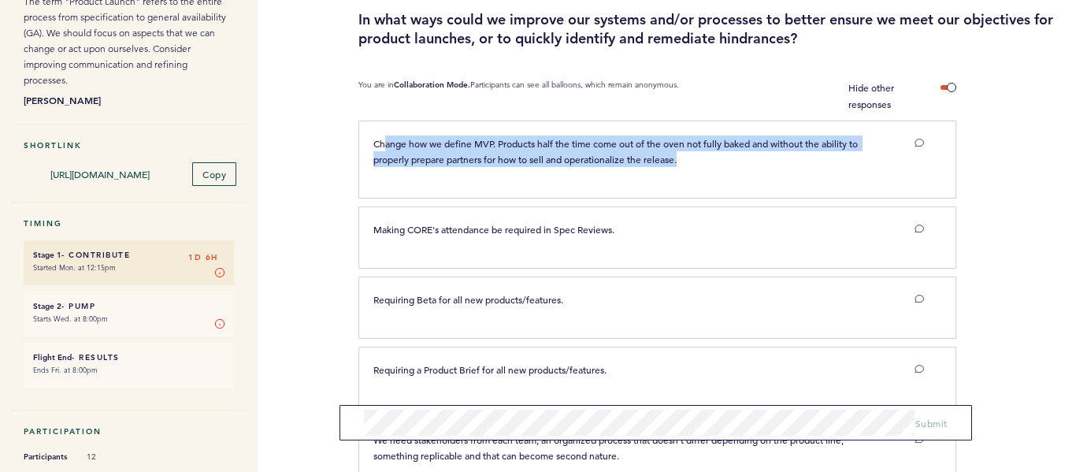
drag, startPoint x: 731, startPoint y: 162, endPoint x: 385, endPoint y: 125, distance: 347.2
click at [385, 125] on div "Change how we define MVP. Products half the time come out of the oven not fully…" at bounding box center [658, 160] width 598 height 78
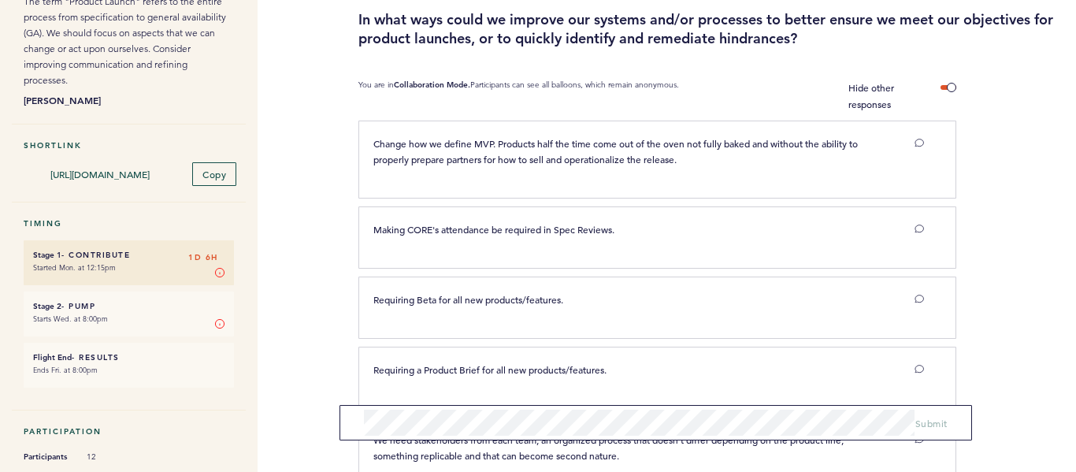
click at [376, 132] on div "Change how we define MVP. Products half the time come out of the oven not fully…" at bounding box center [658, 160] width 598 height 78
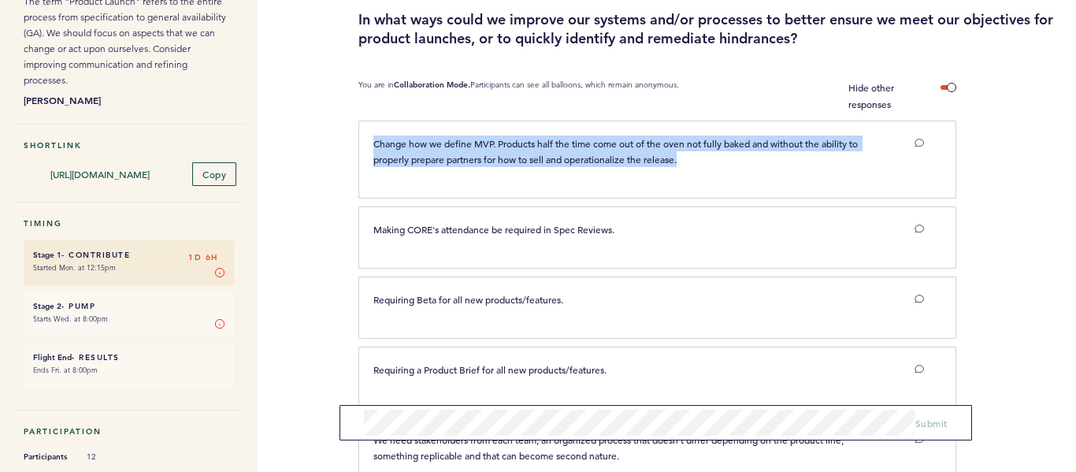
drag, startPoint x: 371, startPoint y: 138, endPoint x: 766, endPoint y: 197, distance: 399.2
click at [766, 197] on section "Change how we define MVP. Products half the time come out of the oven not fully…" at bounding box center [718, 164] width 718 height 86
copy span "Change how we define MVP. Products half the time come out of the oven not fully…"
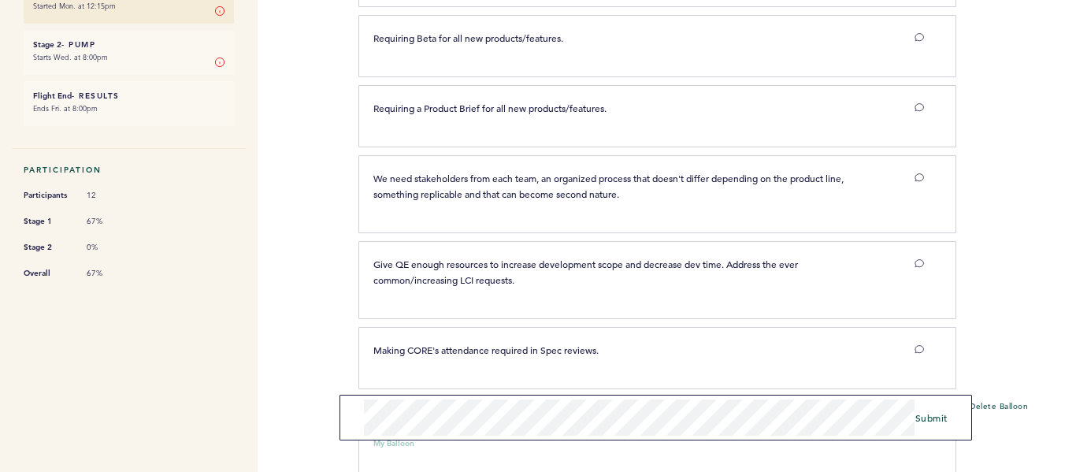
scroll to position [499, 0]
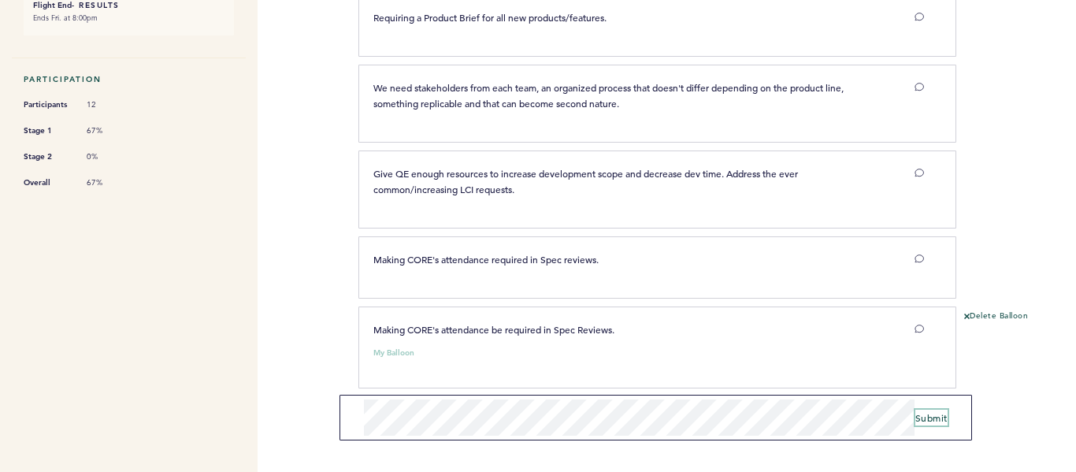
drag, startPoint x: 937, startPoint y: 420, endPoint x: 985, endPoint y: 149, distance: 275.3
click at [985, 149] on div "Question 4 of 4 1 2 3 4 In what ways could we improve our systems and/or proces…" at bounding box center [718, 12] width 718 height 925
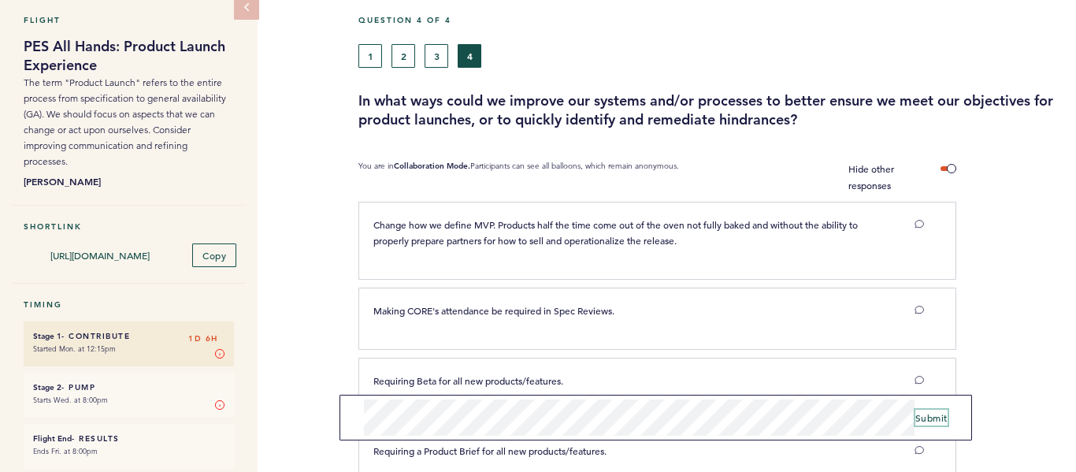
scroll to position [26, 0]
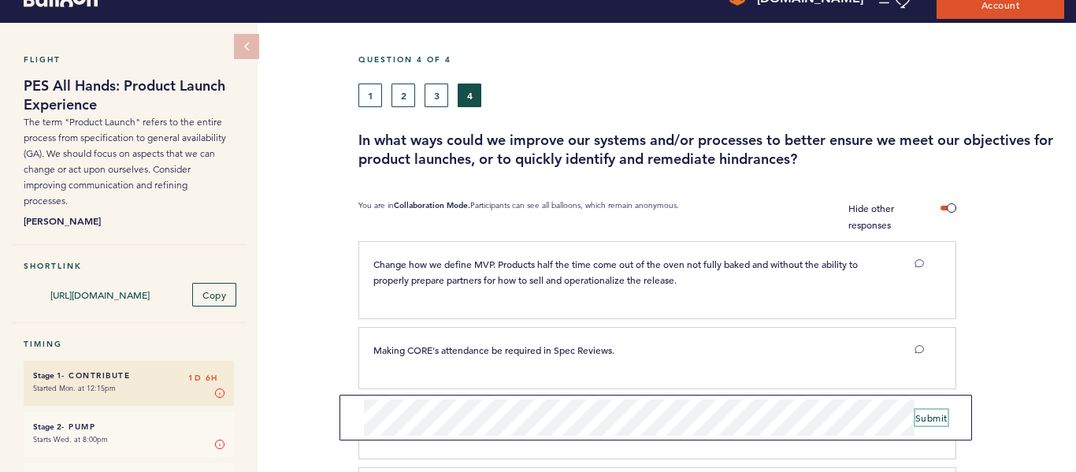
click at [939, 416] on span "Submit" at bounding box center [932, 417] width 32 height 13
